Goal: Task Accomplishment & Management: Manage account settings

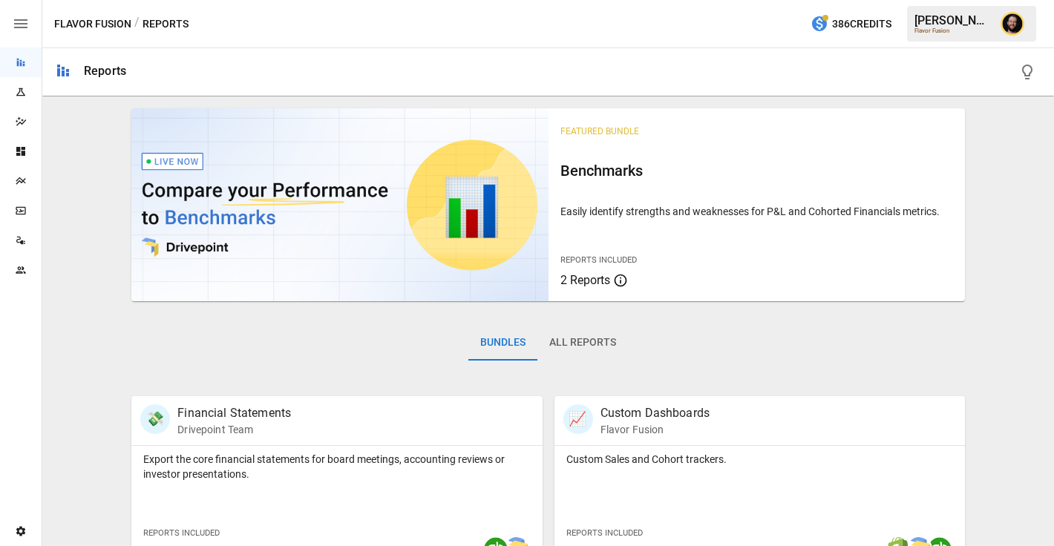
scroll to position [465, 0]
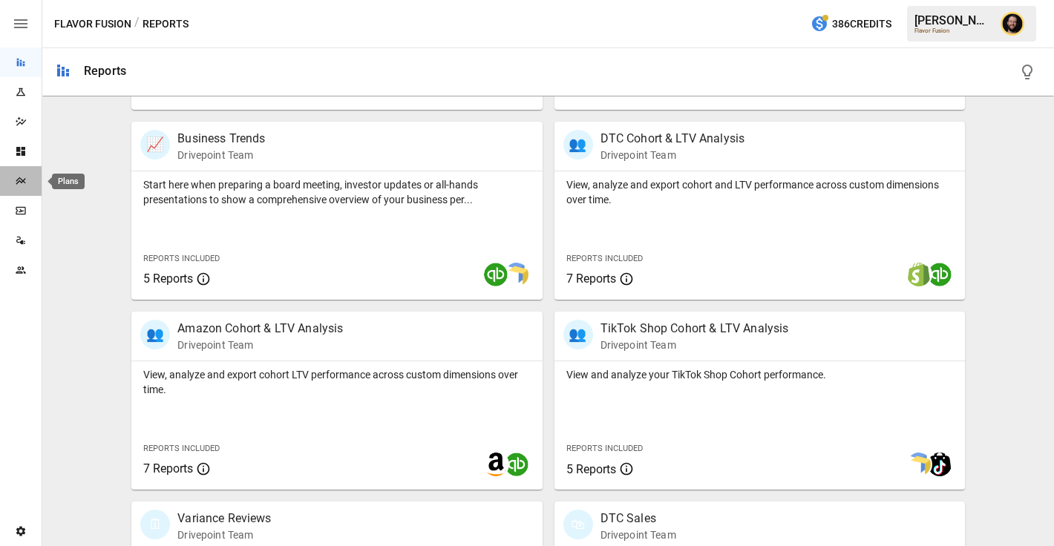
click at [24, 177] on icon "Plans" at bounding box center [21, 181] width 12 height 12
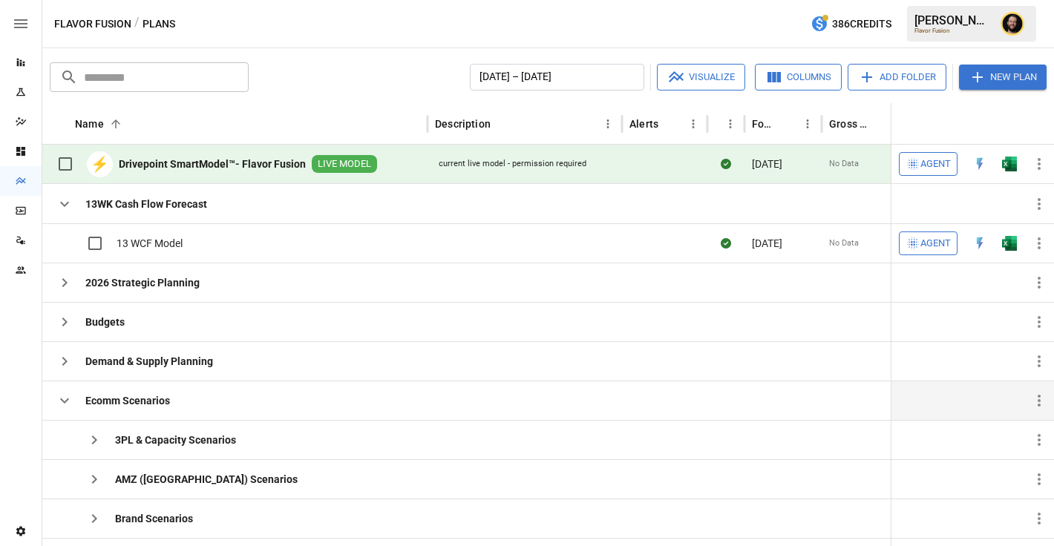
click at [64, 396] on icon "button" at bounding box center [65, 401] width 18 height 18
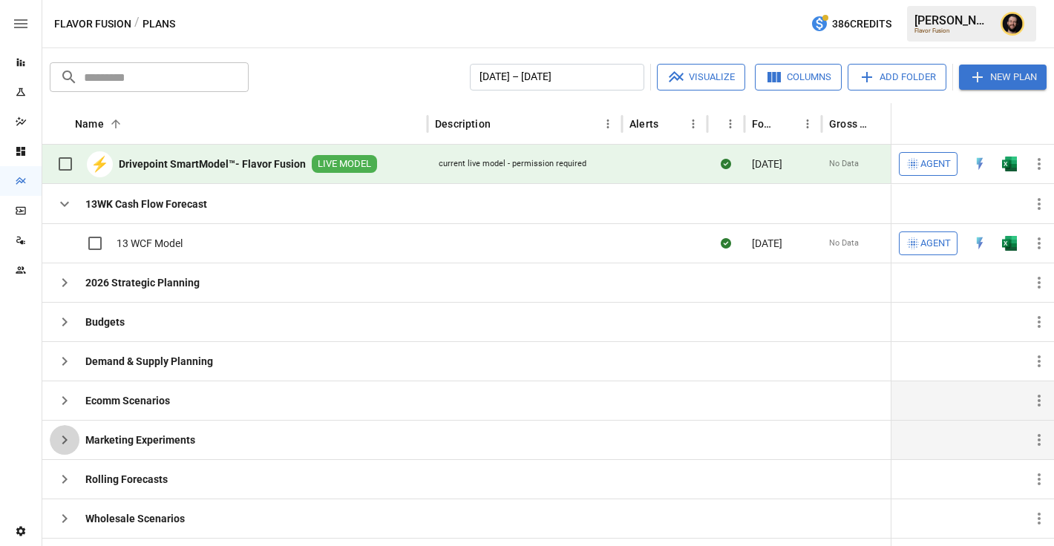
click at [69, 438] on icon "button" at bounding box center [65, 440] width 18 height 18
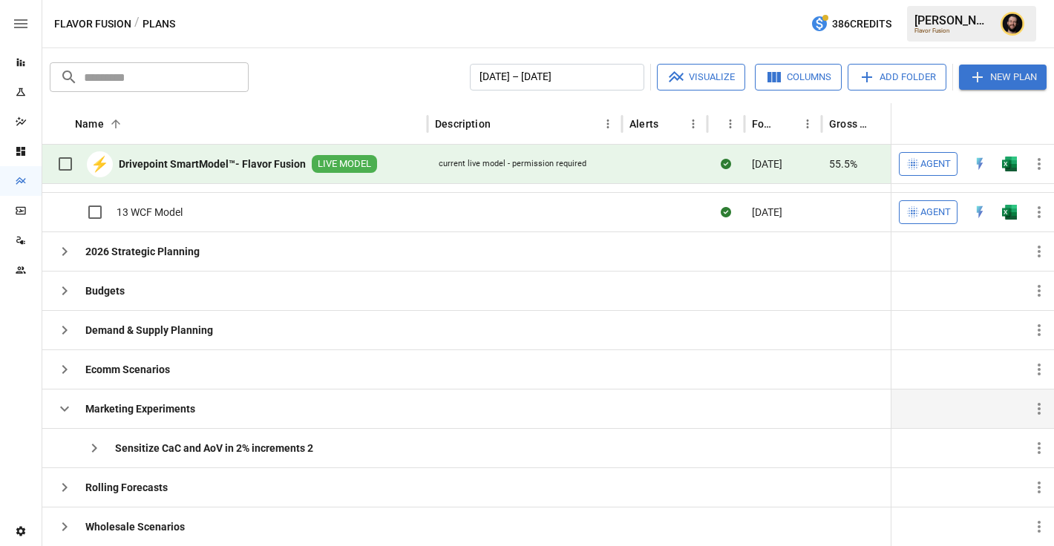
click at [1043, 409] on icon "button" at bounding box center [1039, 409] width 18 height 18
click at [1001, 468] on div "Archive" at bounding box center [998, 470] width 34 height 18
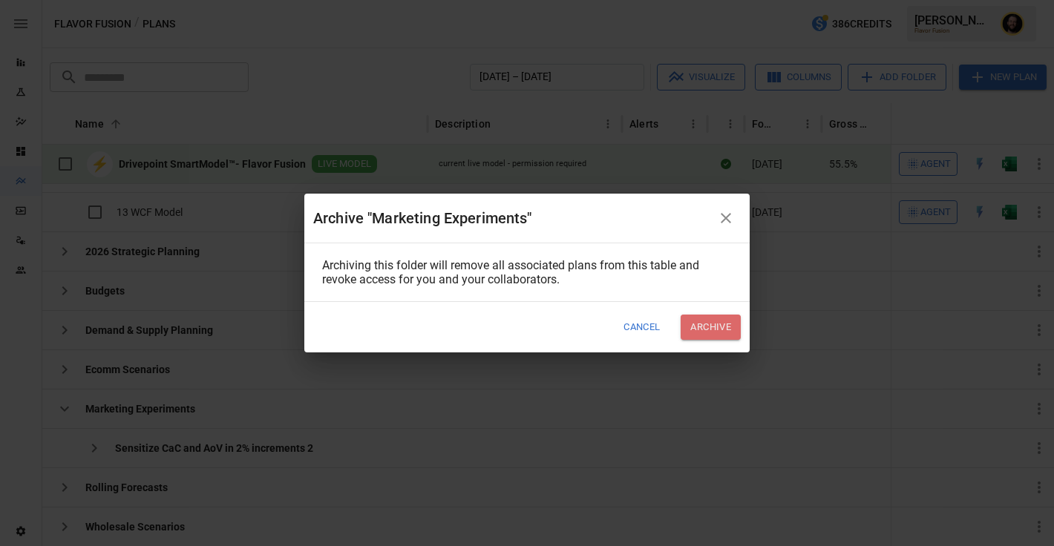
click at [728, 332] on button "Archive" at bounding box center [711, 327] width 60 height 24
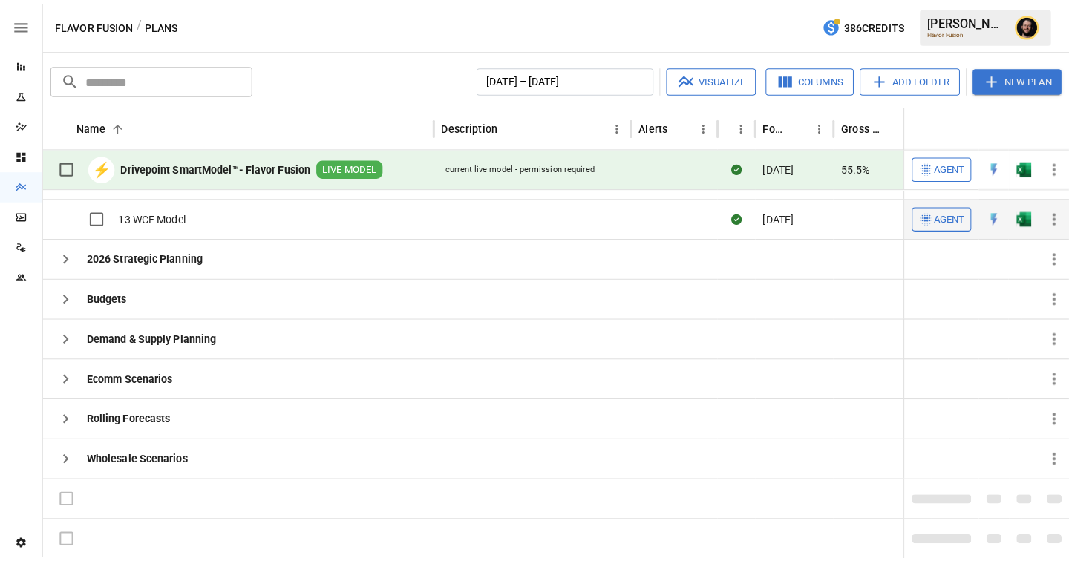
scroll to position [0, 0]
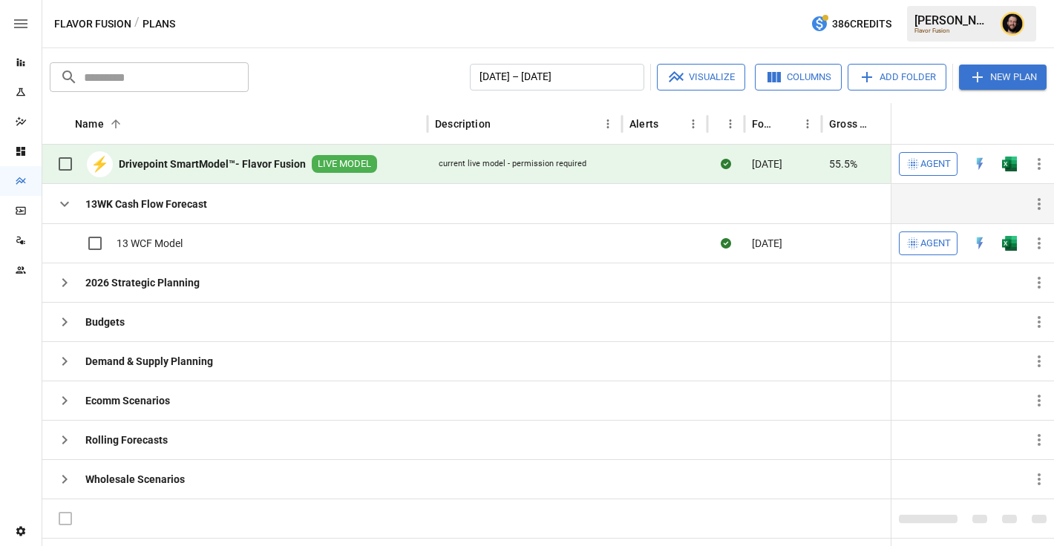
click at [59, 204] on icon "button" at bounding box center [65, 204] width 18 height 18
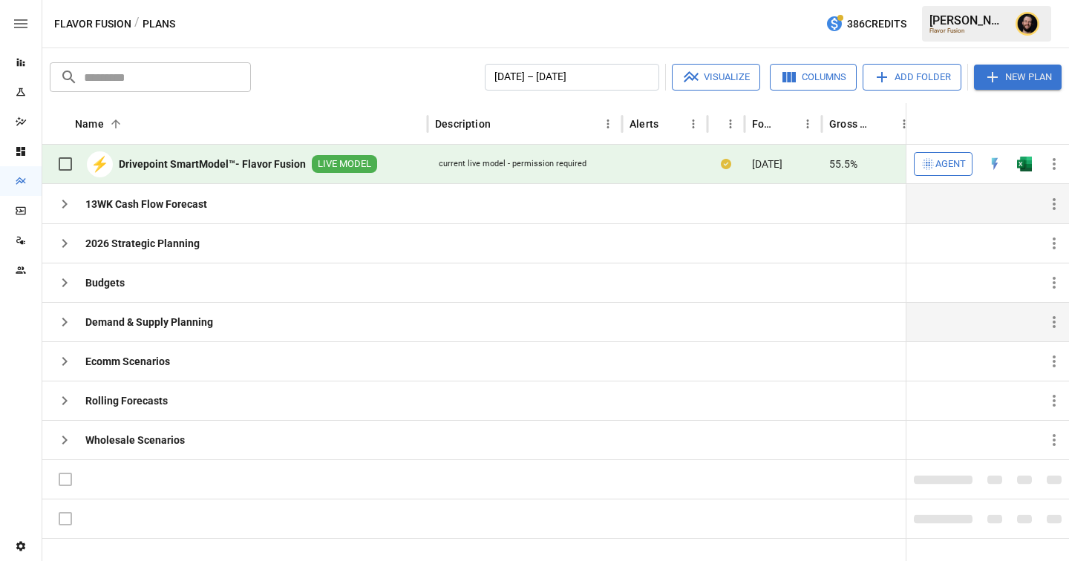
click at [64, 318] on icon "button" at bounding box center [65, 322] width 18 height 18
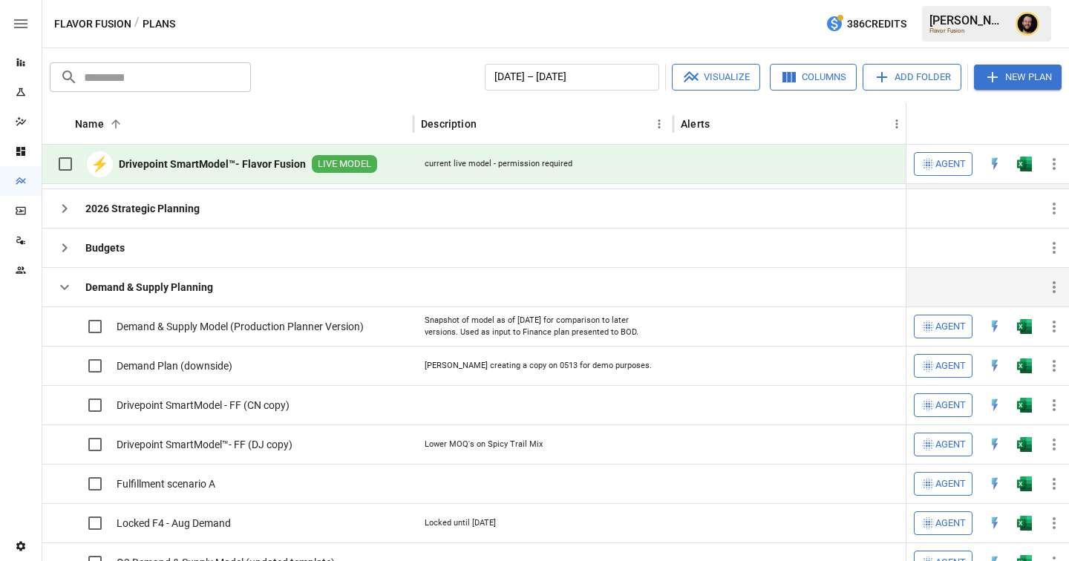
scroll to position [30, 0]
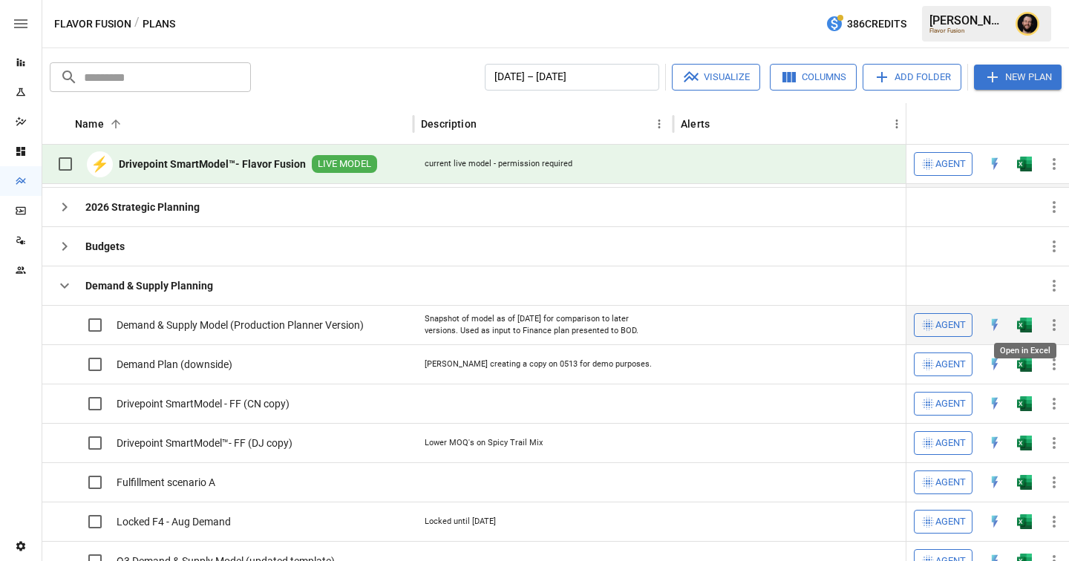
click at [1025, 326] on img "Open in Excel" at bounding box center [1024, 325] width 15 height 15
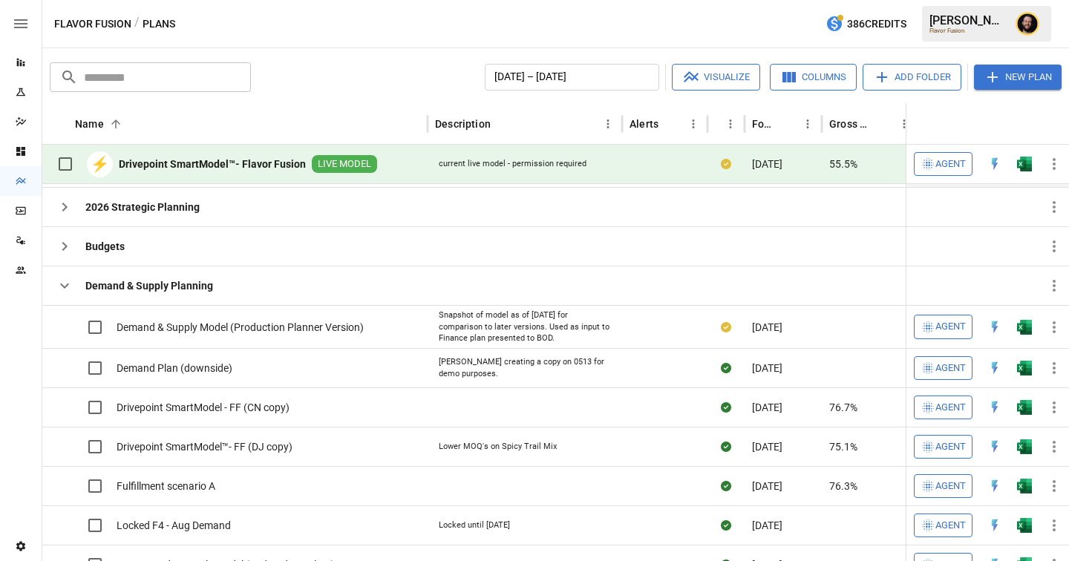
click at [58, 286] on icon "button" at bounding box center [65, 286] width 18 height 18
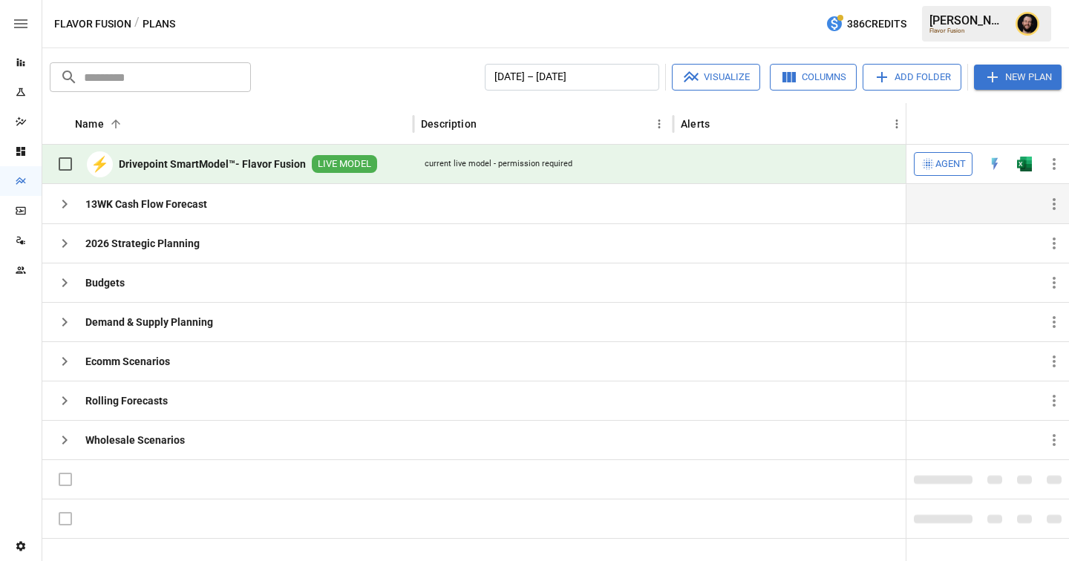
scroll to position [0, 0]
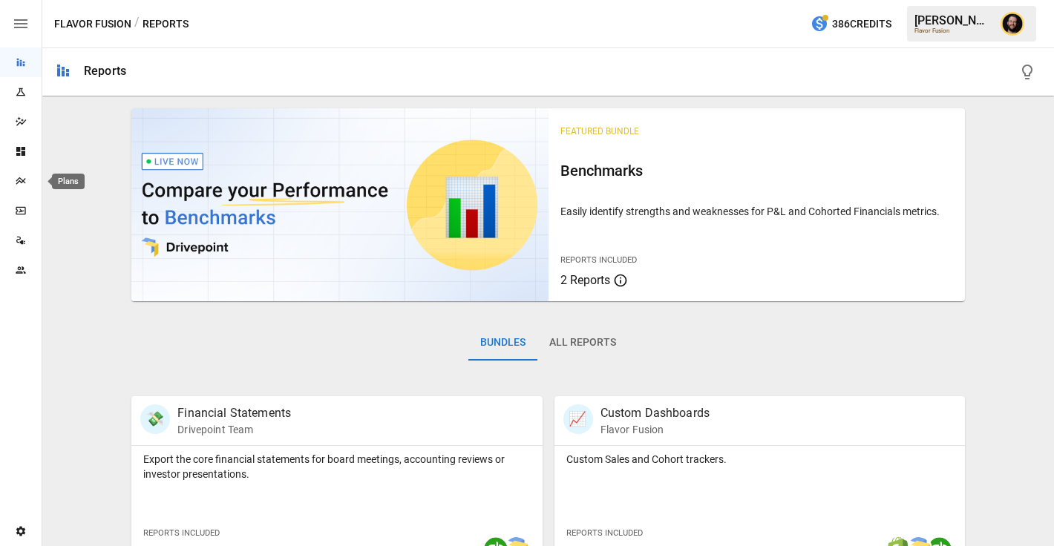
click at [18, 178] on icon "Plans" at bounding box center [21, 180] width 10 height 7
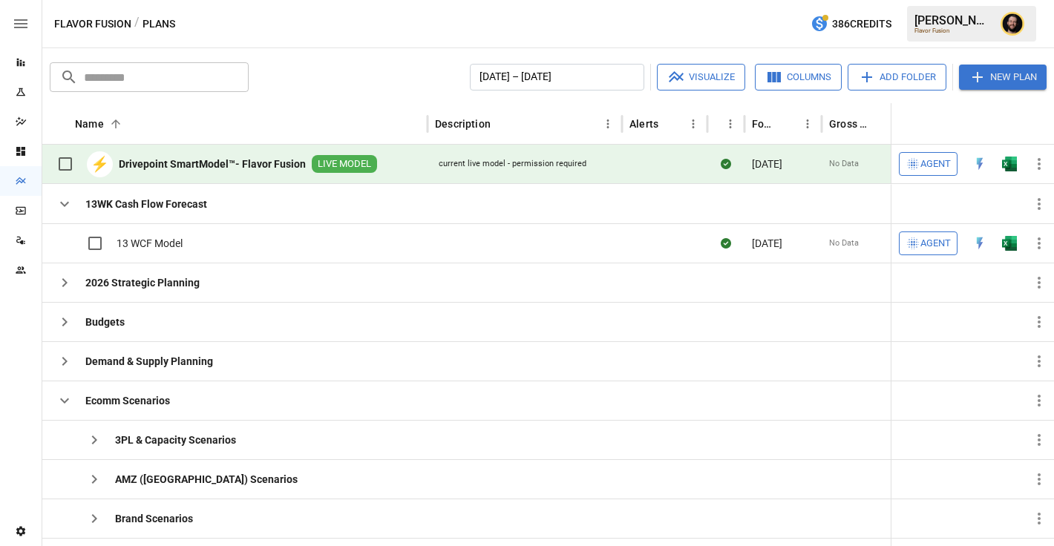
click at [1013, 172] on button "button" at bounding box center [1010, 164] width 48 height 22
click at [923, 165] on span "Agent" at bounding box center [936, 164] width 30 height 17
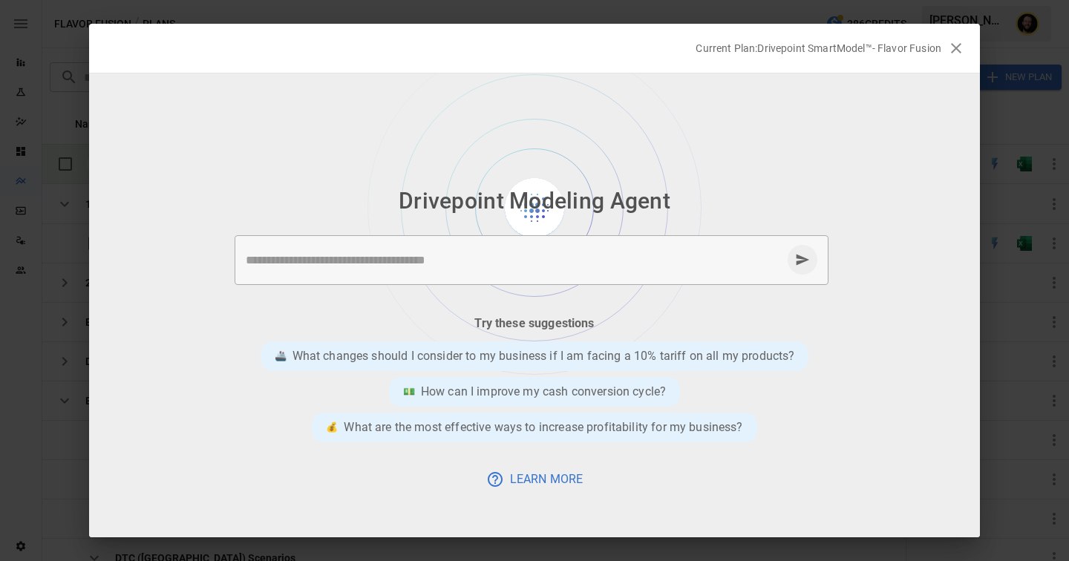
click at [439, 255] on textarea at bounding box center [514, 260] width 536 height 17
type textarea "*"
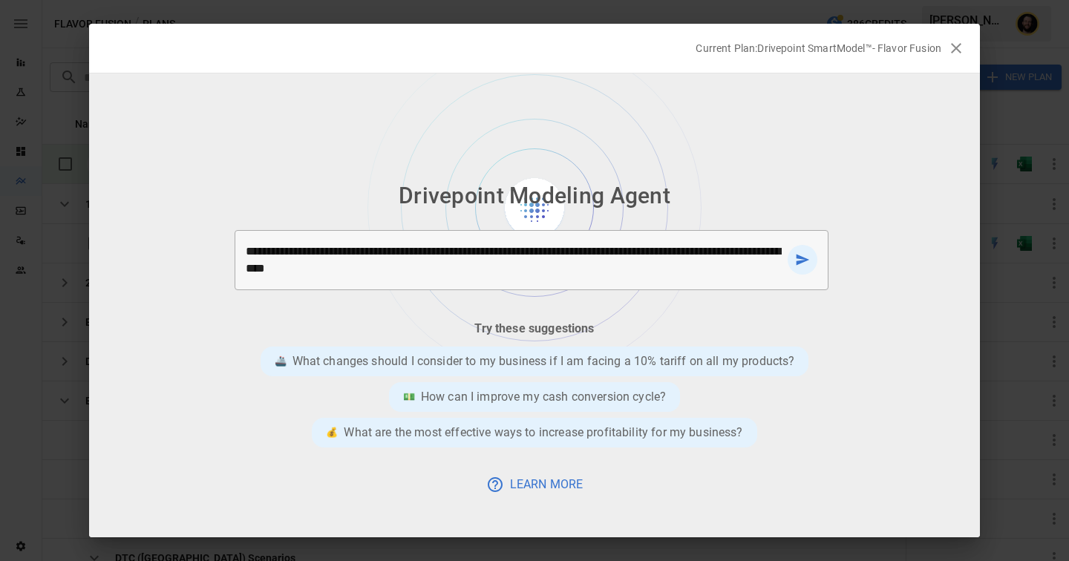
type textarea "**********"
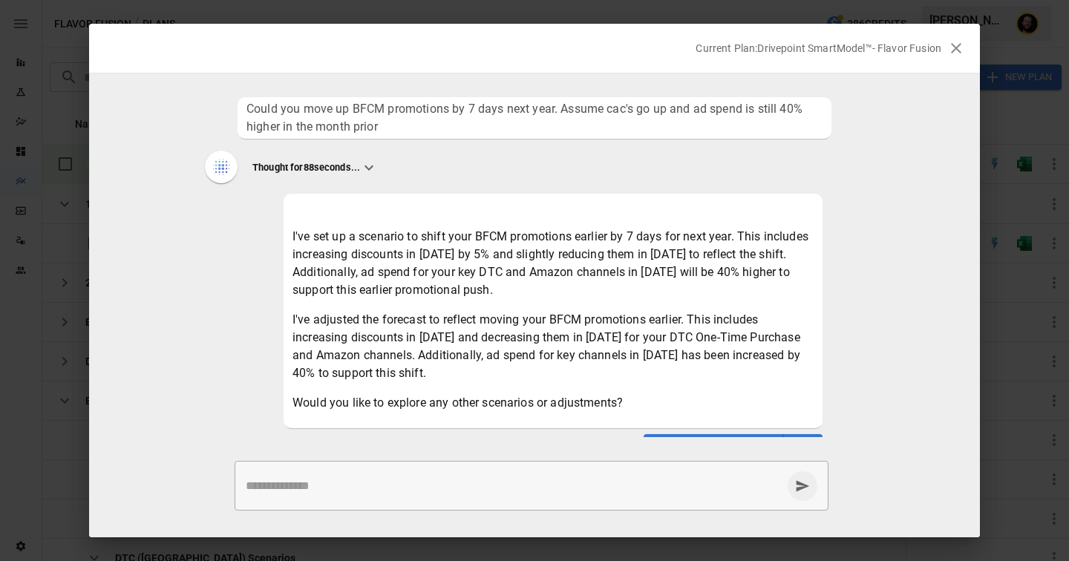
scroll to position [30, 0]
